Goal: Task Accomplishment & Management: Manage account settings

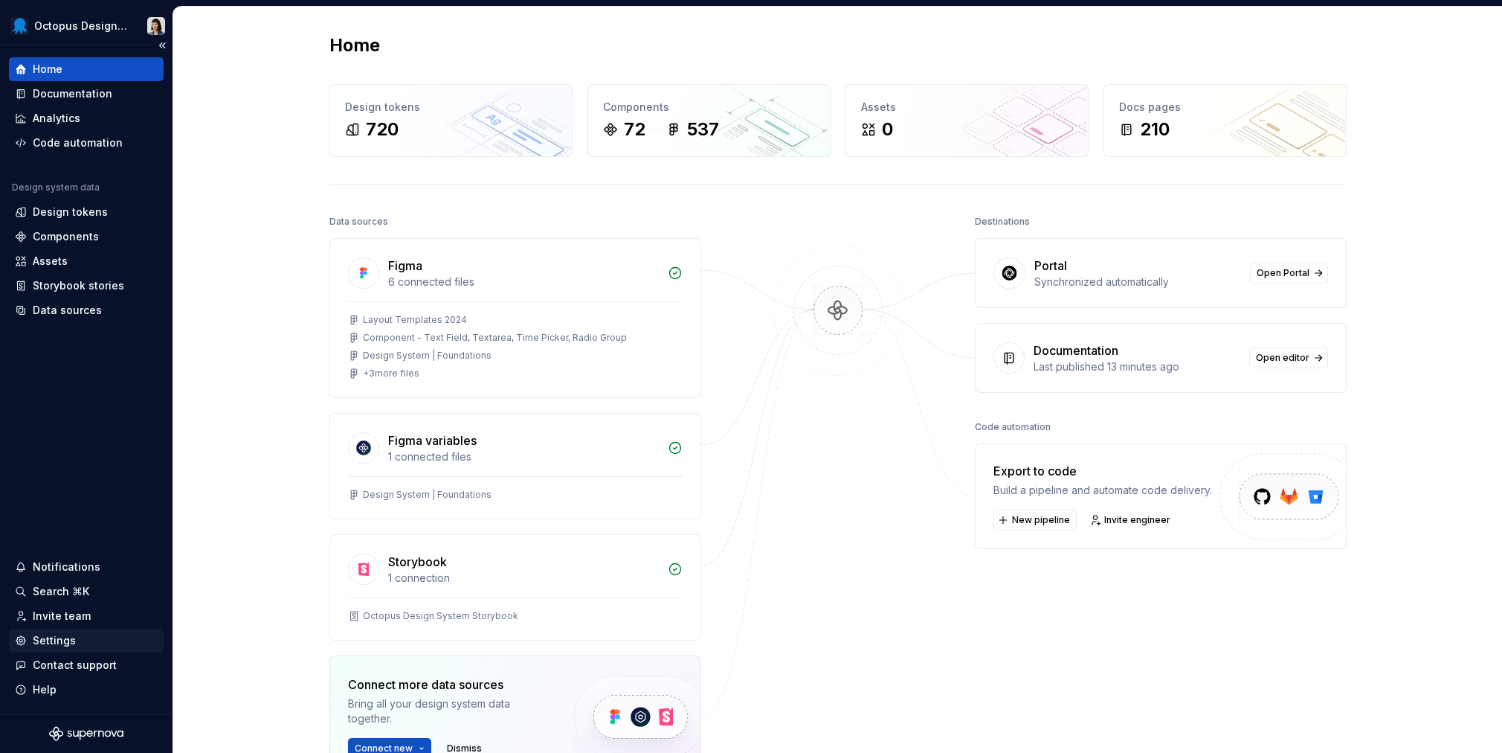
click at [59, 643] on div "Settings" at bounding box center [54, 640] width 43 height 15
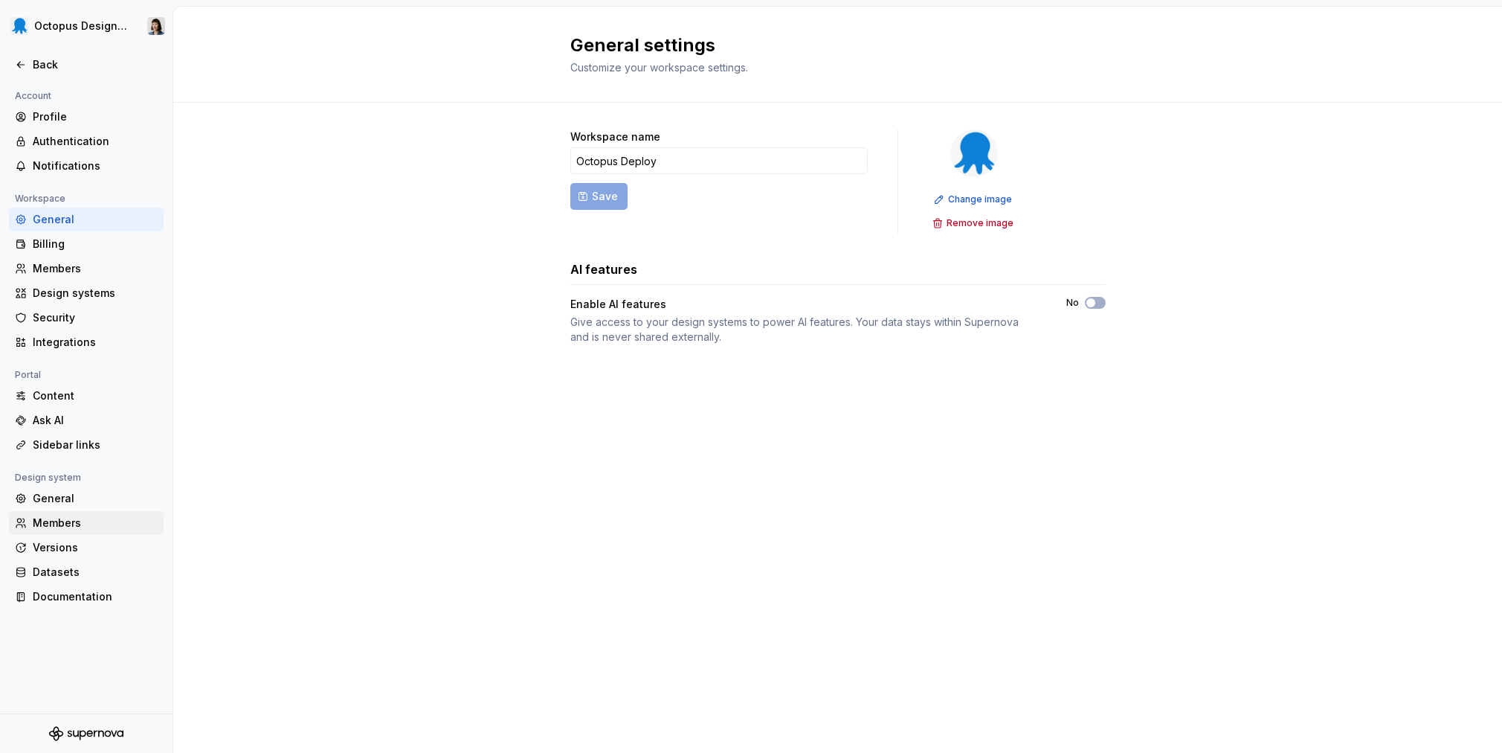
drag, startPoint x: 74, startPoint y: 524, endPoint x: 86, endPoint y: 521, distance: 12.3
click at [74, 524] on div "Members" at bounding box center [95, 522] width 125 height 15
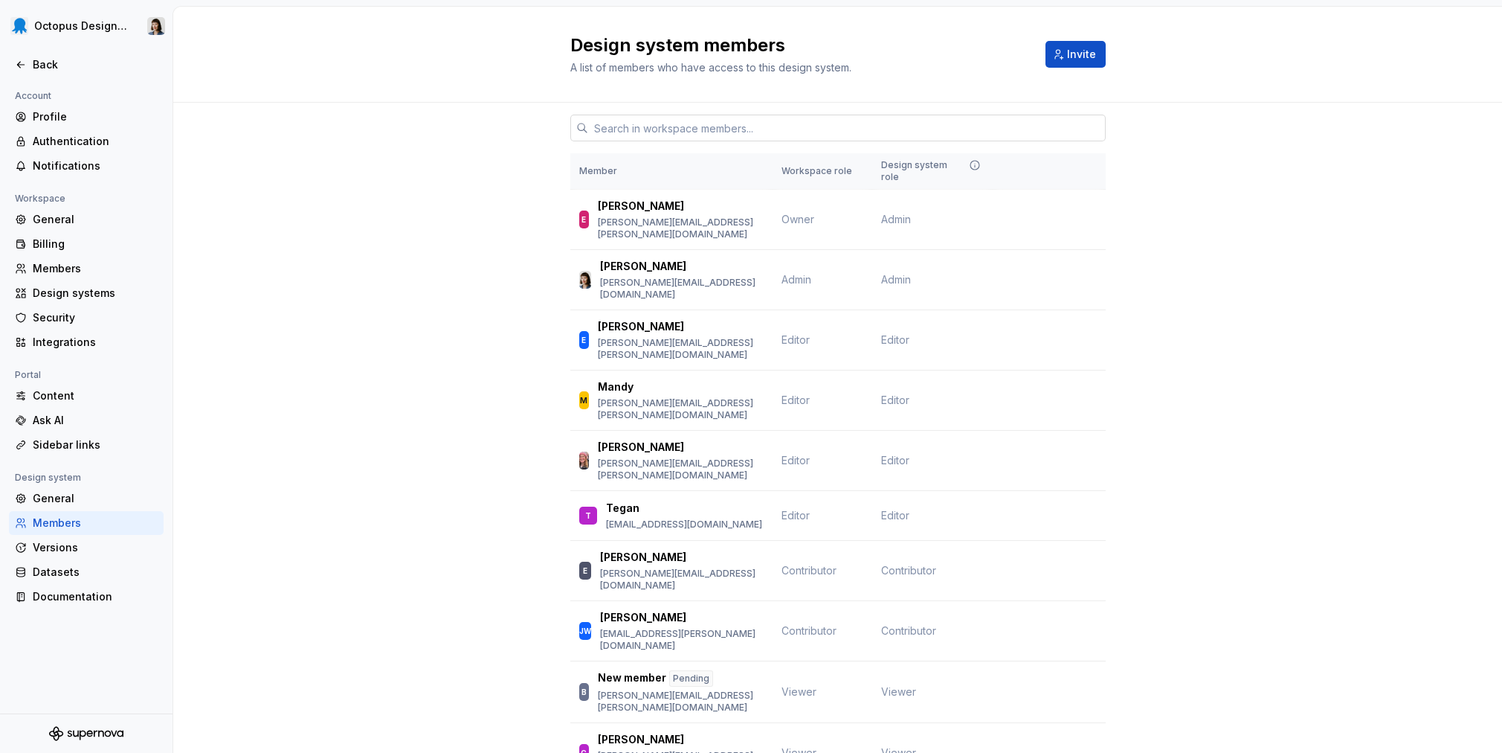
click at [659, 128] on input "text" at bounding box center [847, 128] width 518 height 27
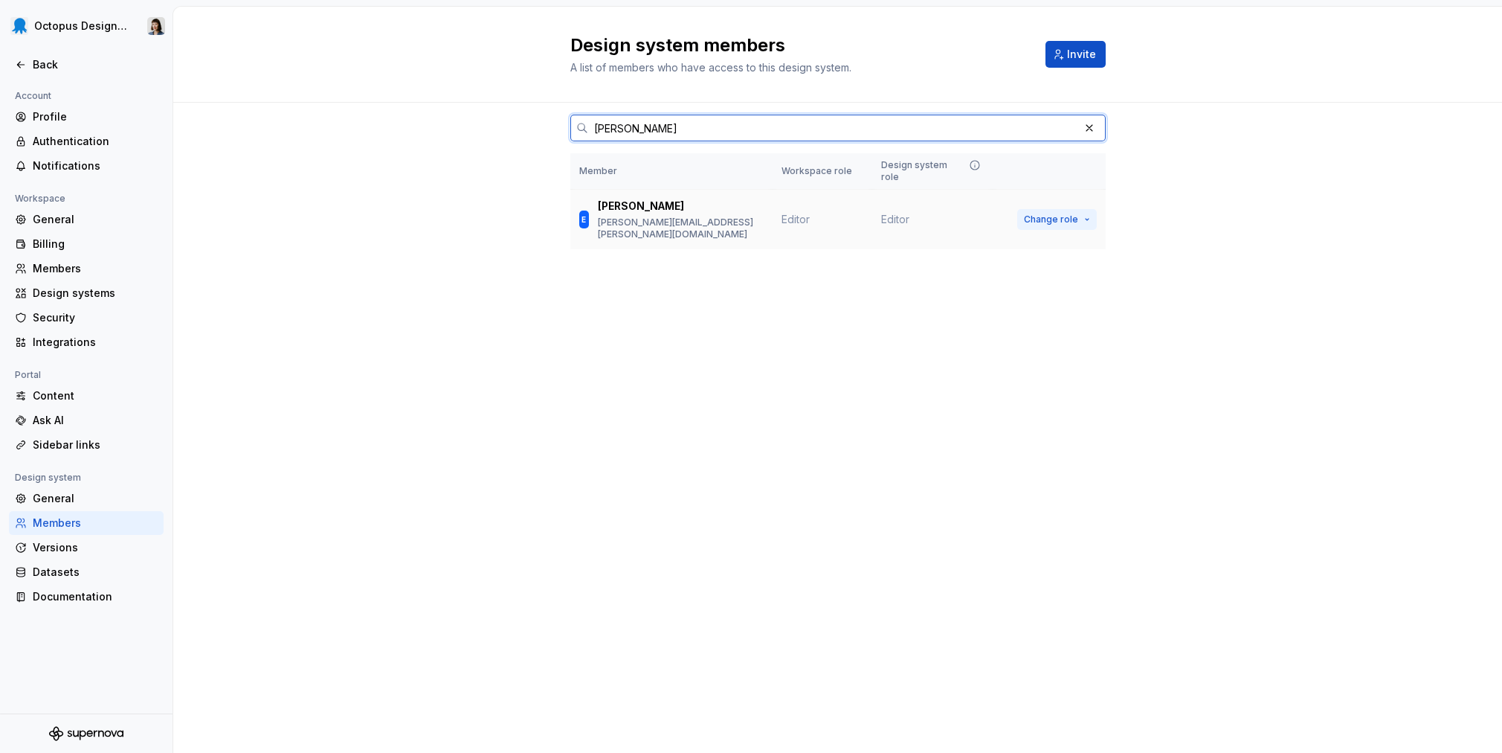
type input "[PERSON_NAME]"
click at [1052, 213] on span "Change role" at bounding box center [1051, 219] width 54 height 12
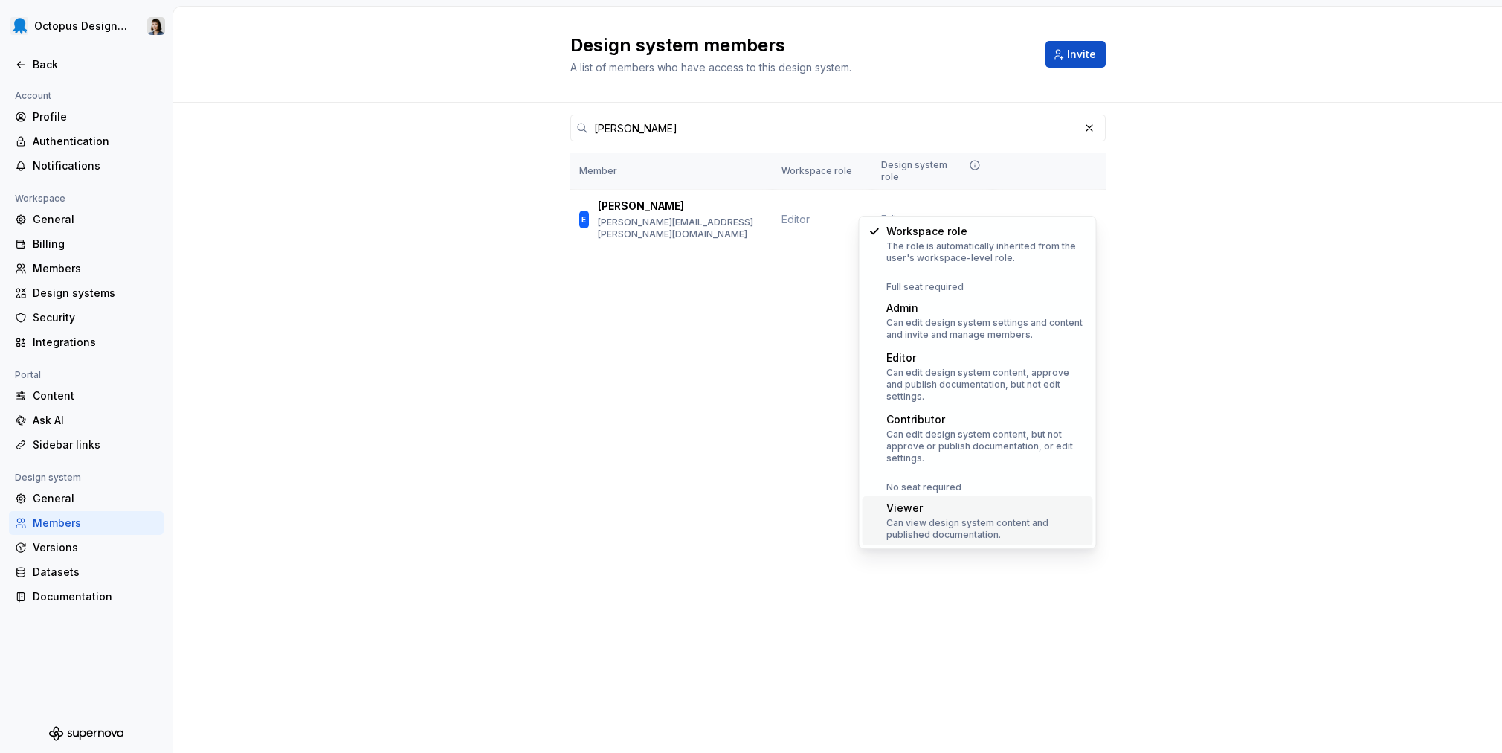
click at [988, 520] on div "Can view design system content and published documentation." at bounding box center [987, 529] width 201 height 24
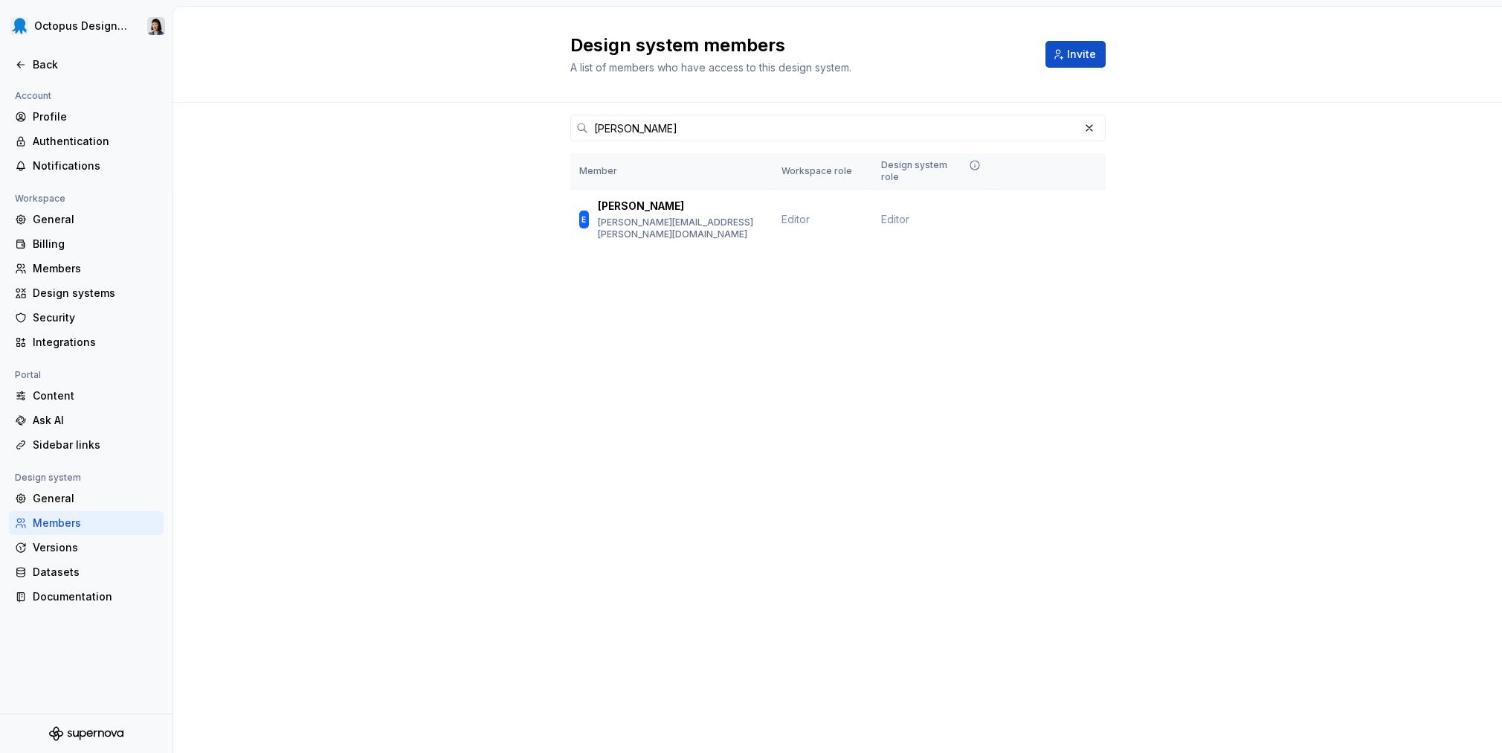
click at [1258, 373] on div "Design system members A list of members who have access to this design system. …" at bounding box center [837, 380] width 1329 height 746
click at [68, 273] on div "Members" at bounding box center [95, 268] width 125 height 15
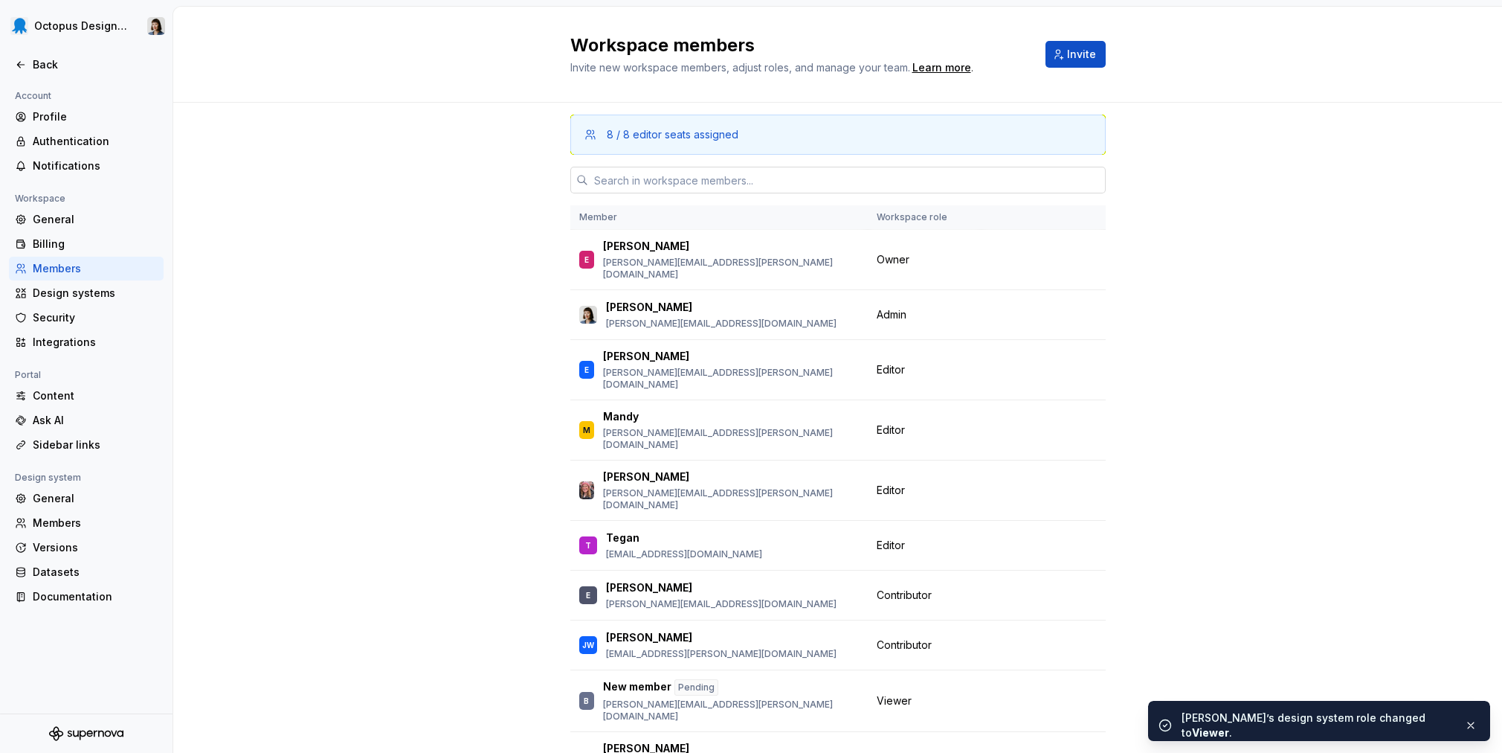
click at [841, 184] on input "text" at bounding box center [847, 180] width 518 height 27
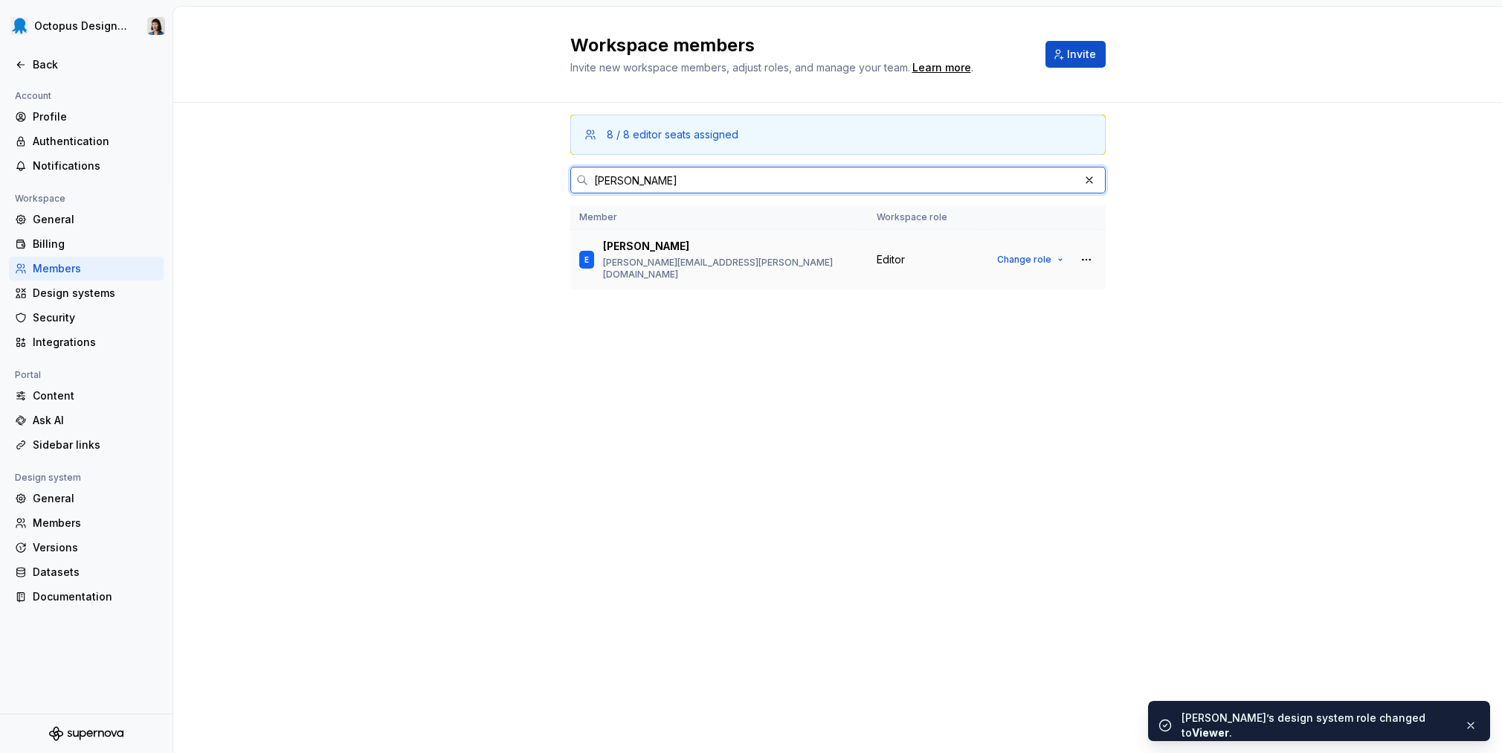
type input "[PERSON_NAME]"
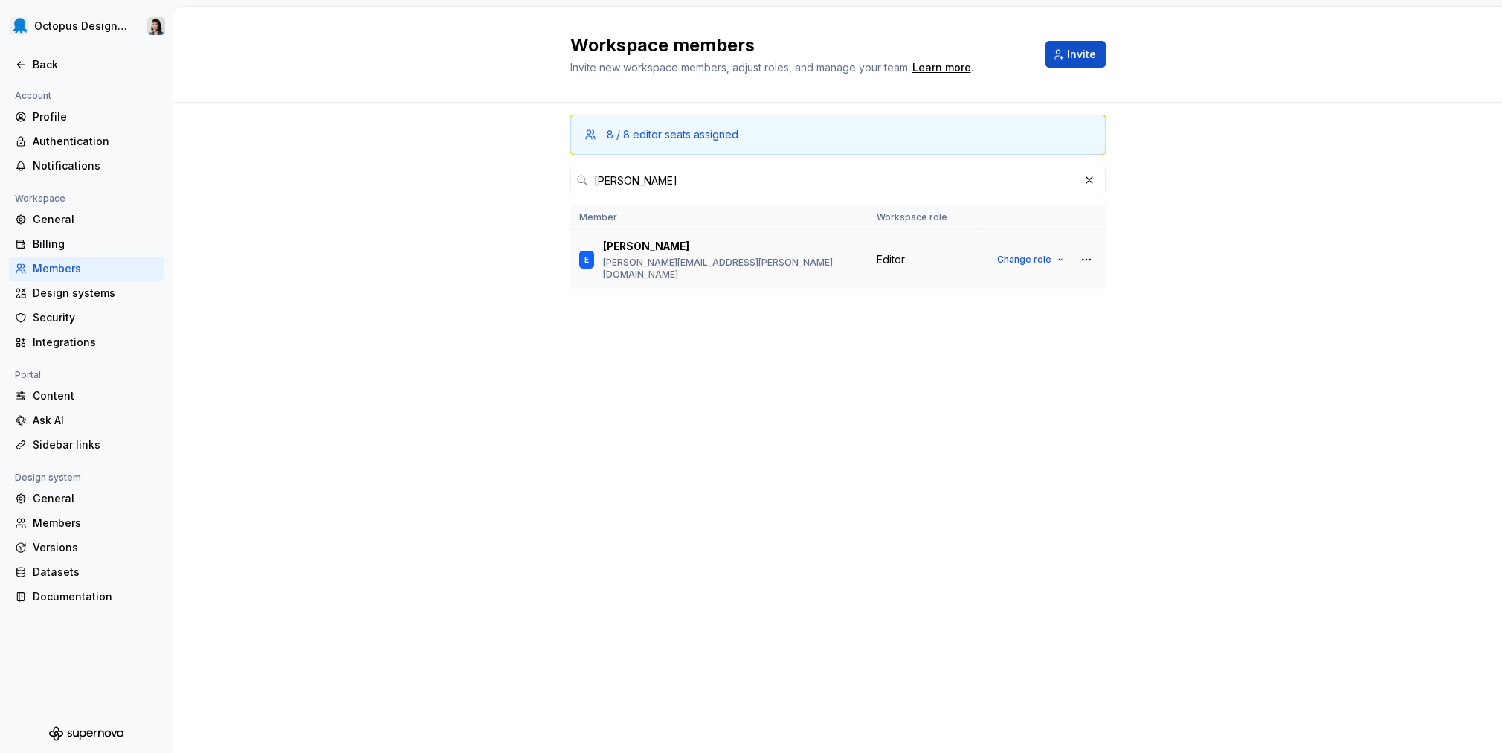
click at [960, 256] on div "Editor" at bounding box center [925, 259] width 96 height 15
click at [1043, 256] on span "Change role" at bounding box center [1024, 260] width 54 height 12
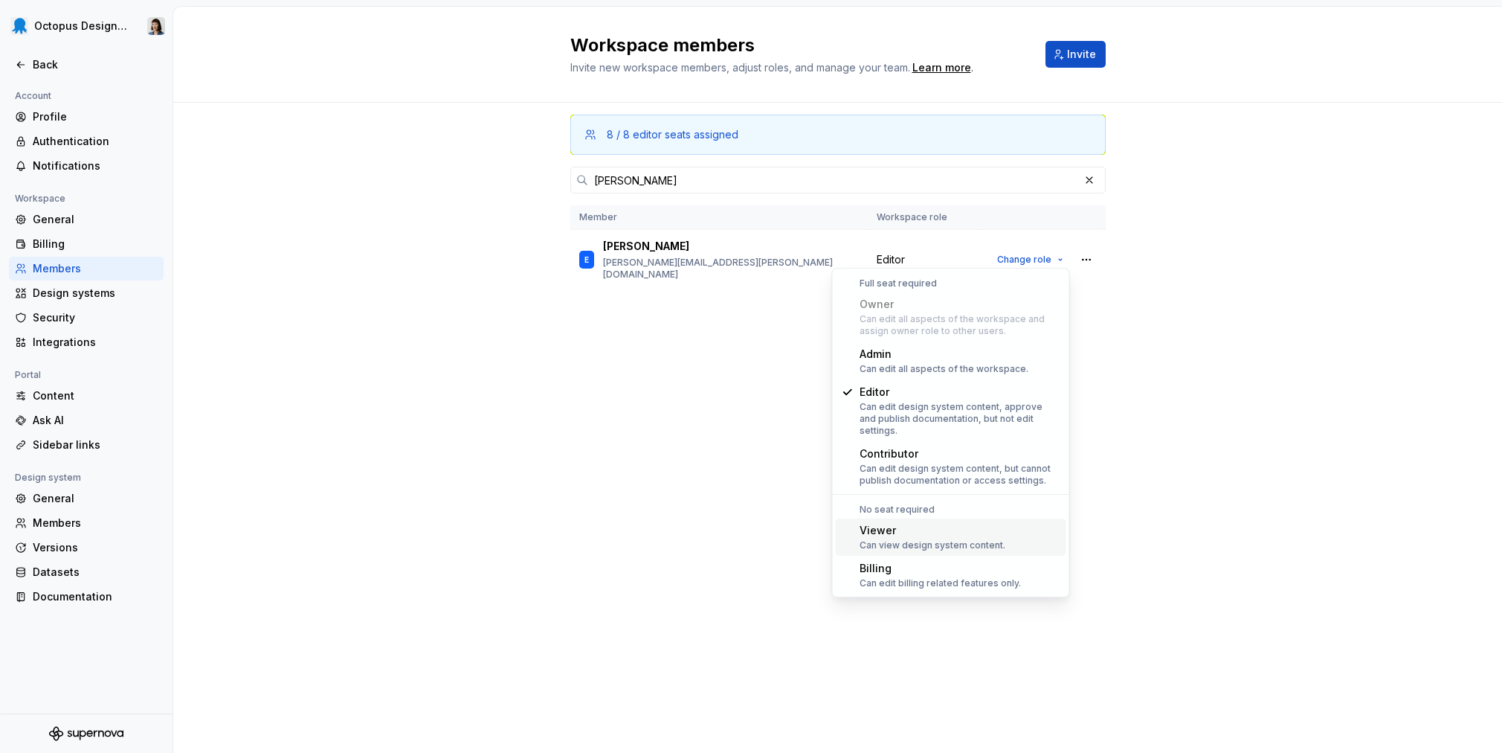
click at [980, 525] on div "Viewer" at bounding box center [933, 530] width 146 height 15
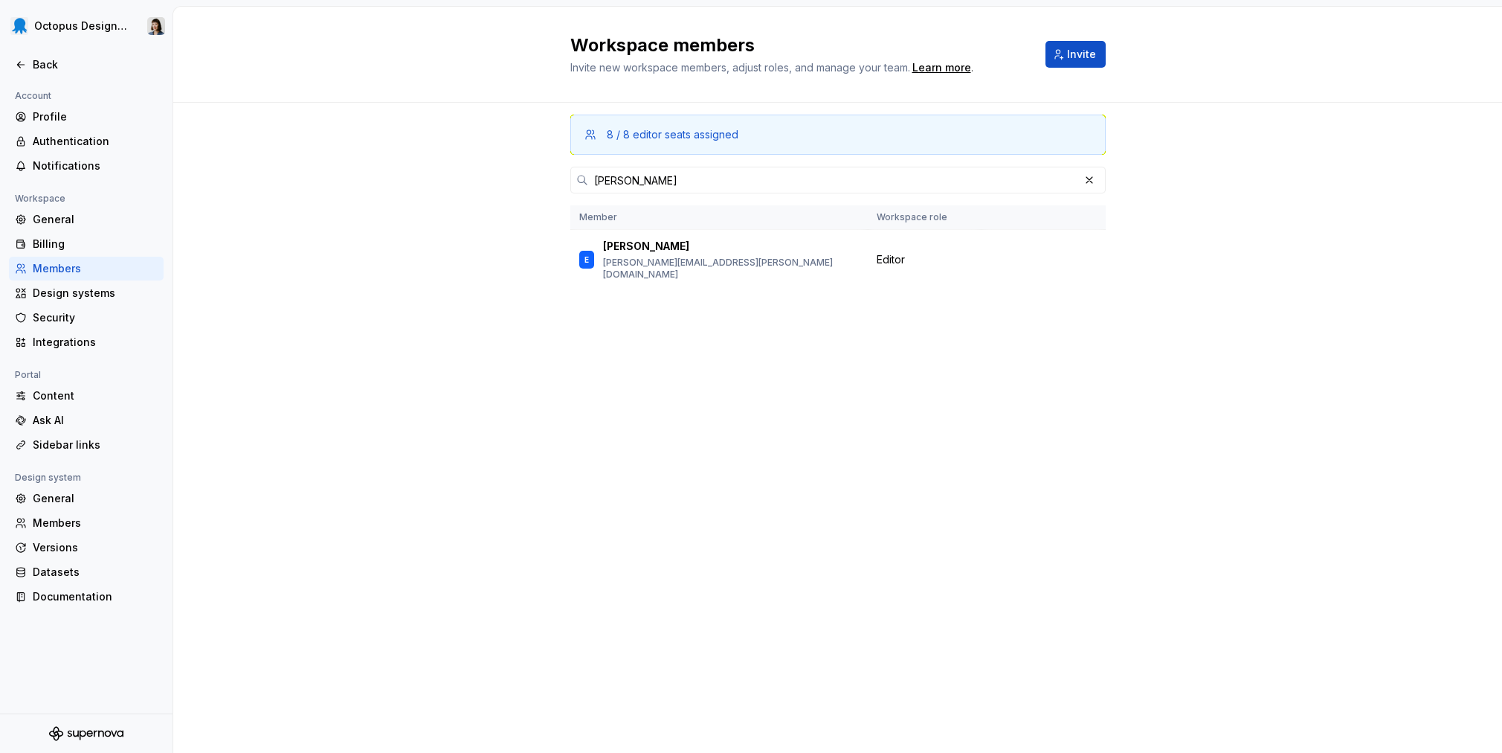
click at [1220, 434] on div "8 / 8 editor seats assigned [PERSON_NAME] Member Workspace role E [PERSON_NAME]…" at bounding box center [837, 428] width 1329 height 650
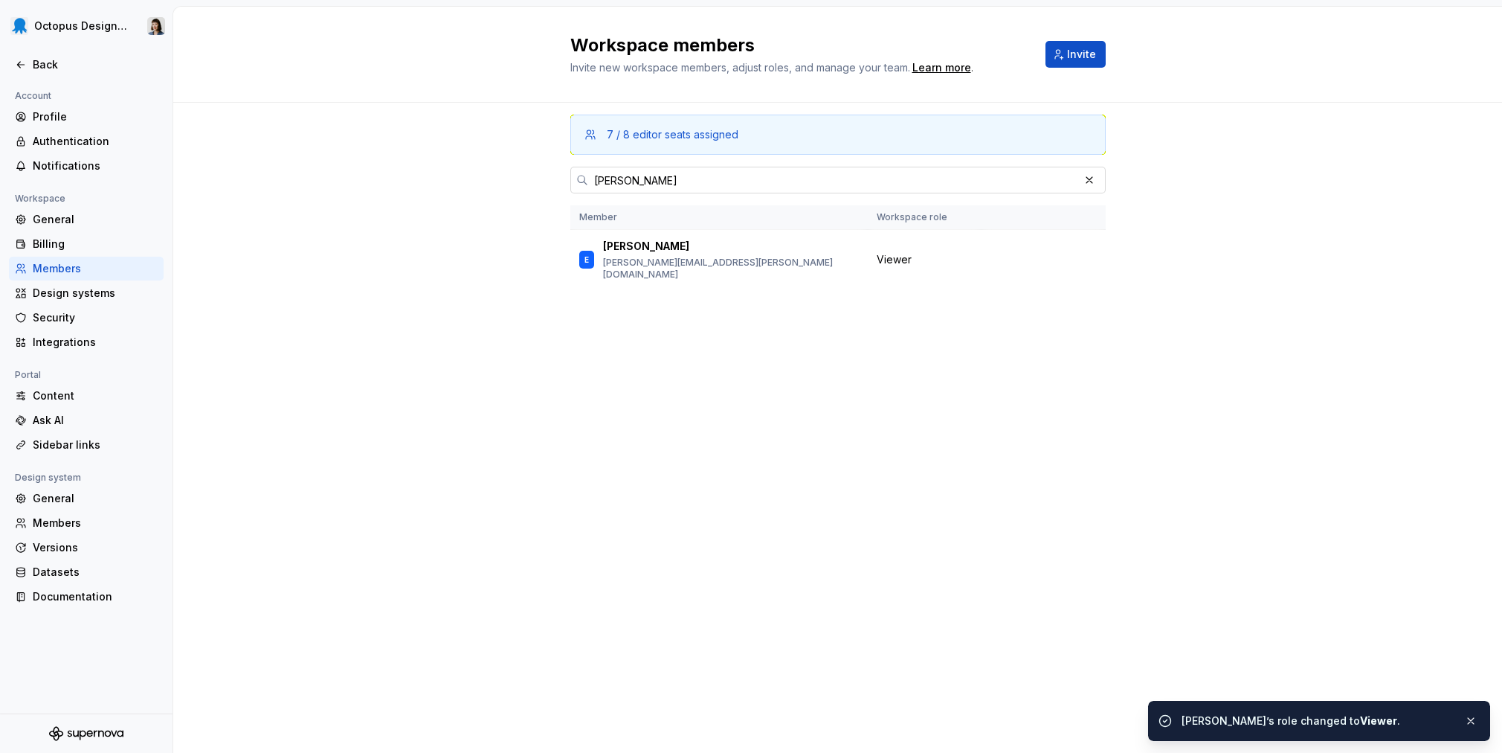
click at [1093, 180] on button "button" at bounding box center [1089, 180] width 21 height 21
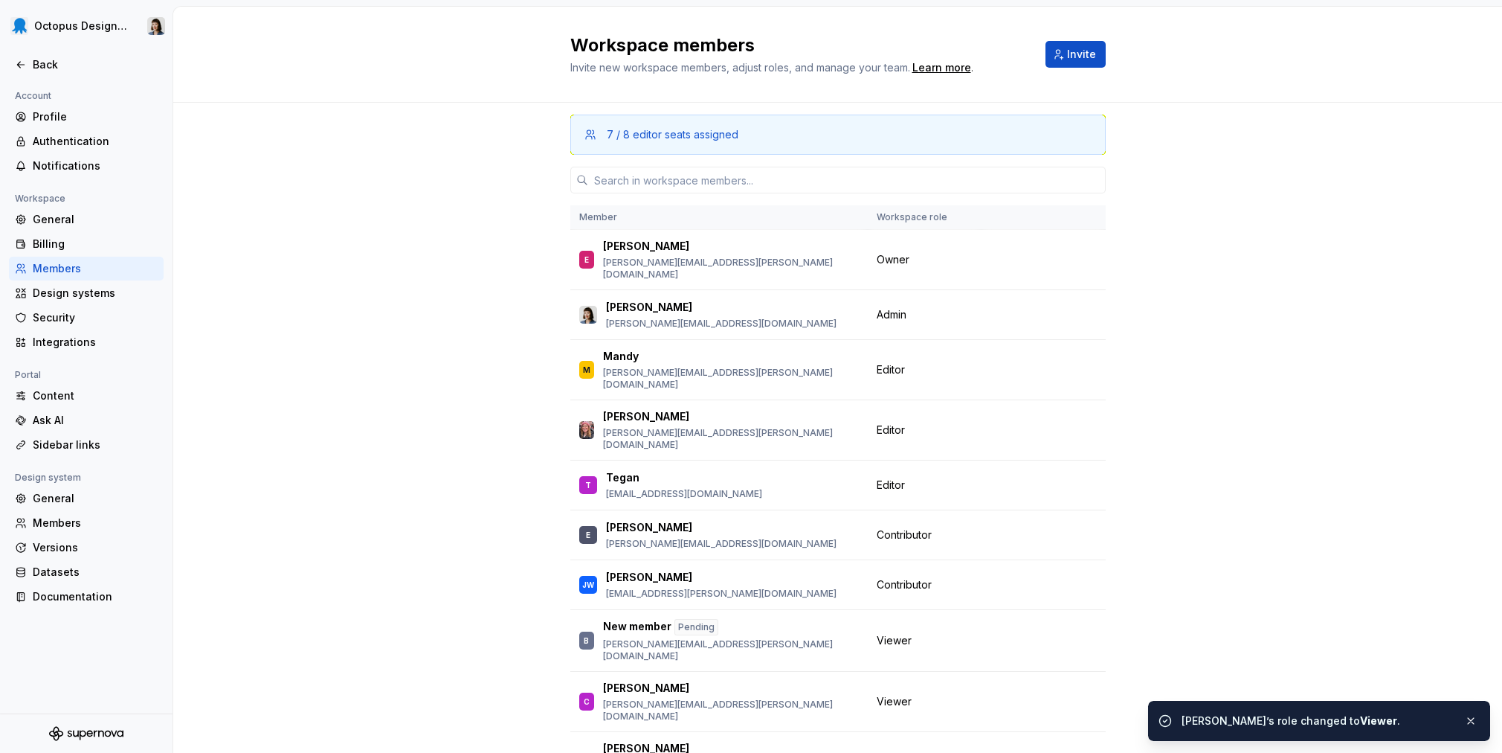
click at [1287, 205] on div "7 / 8 editor seats assigned Member Workspace role E [PERSON_NAME] [PERSON_NAME]…" at bounding box center [837, 476] width 1329 height 746
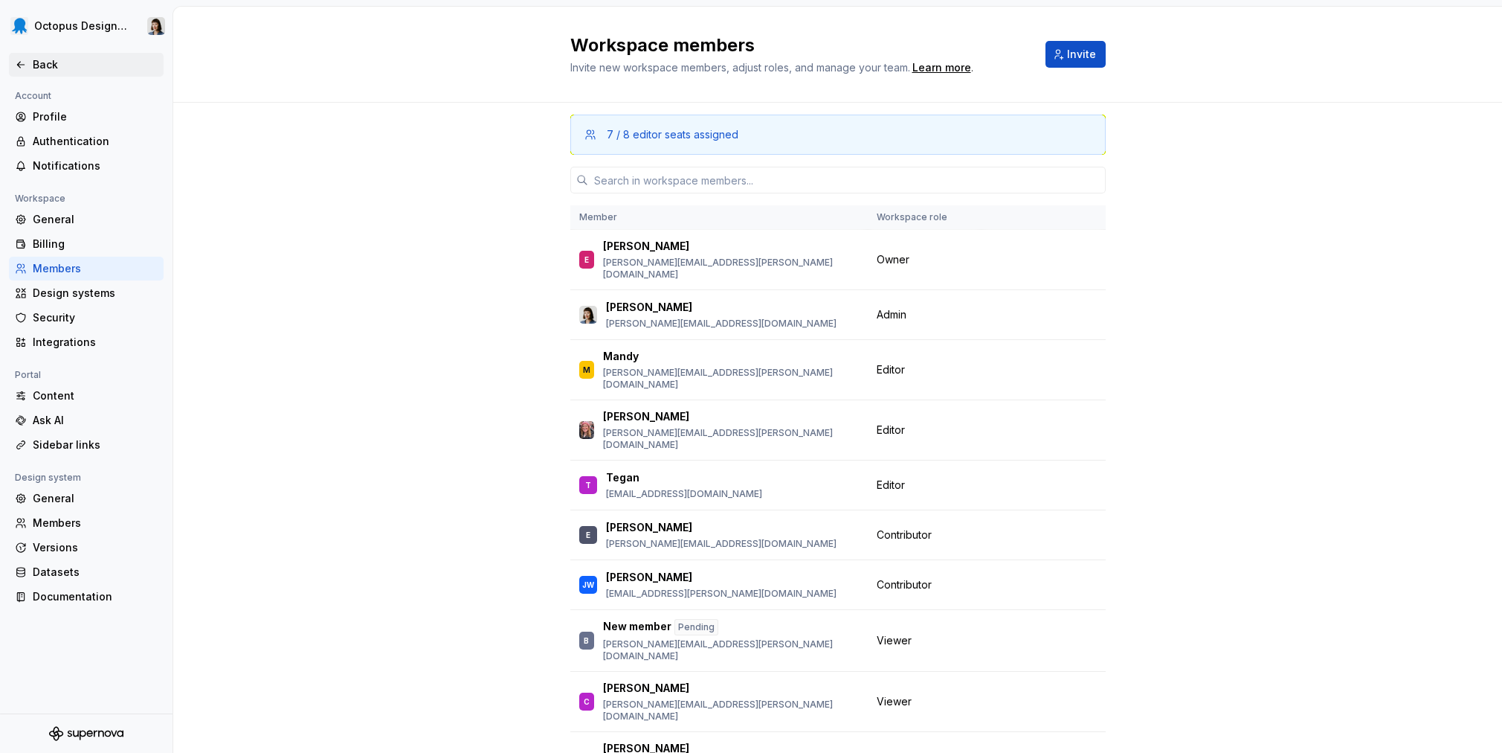
click at [67, 72] on div "Back" at bounding box center [95, 64] width 125 height 15
